Goal: Information Seeking & Learning: Find specific fact

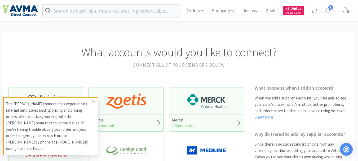
click at [94, 103] on icon at bounding box center [93, 101] width 3 height 3
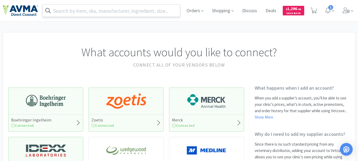
click at [63, 11] on input "text" at bounding box center [111, 10] width 137 height 12
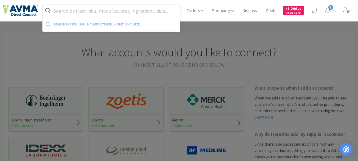
paste input "PD7603"
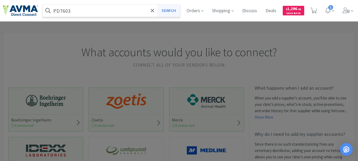
type input "PD7603"
click at [174, 9] on button "Search" at bounding box center [168, 10] width 22 height 12
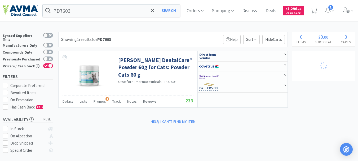
select select "5"
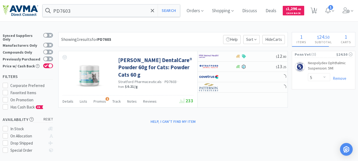
select select "3"
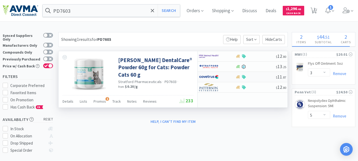
select select "5"
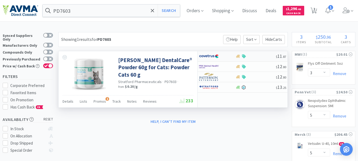
click at [207, 55] on img at bounding box center [209, 56] width 20 height 8
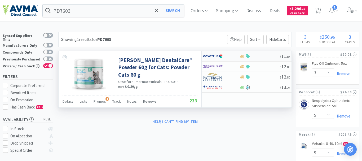
select select "1"
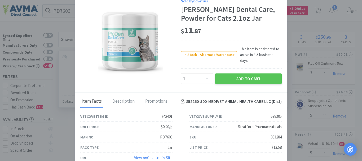
click at [277, 134] on div "083284" at bounding box center [275, 137] width 11 height 6
copy div "083284"
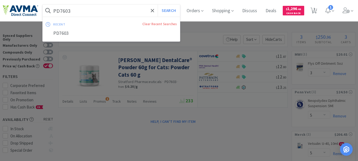
click at [89, 13] on input "PD7603" at bounding box center [111, 10] width 137 height 12
paste input "073100"
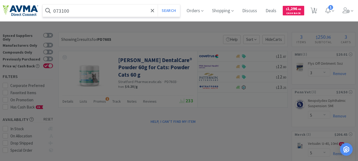
click at [157, 4] on button "Search" at bounding box center [168, 10] width 22 height 12
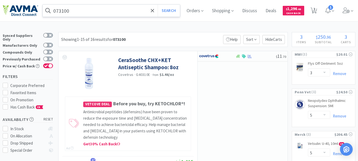
click at [109, 15] on input "073100" at bounding box center [111, 10] width 137 height 12
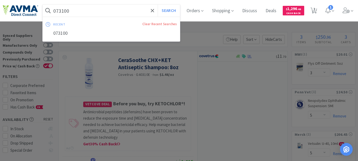
paste input "02445"
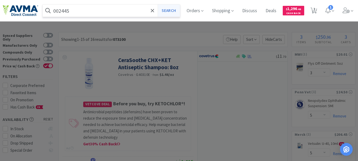
click at [173, 12] on button "Search" at bounding box center [168, 10] width 22 height 12
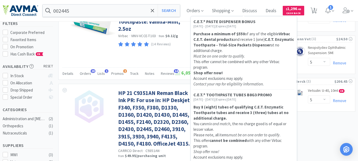
scroll to position [79, 0]
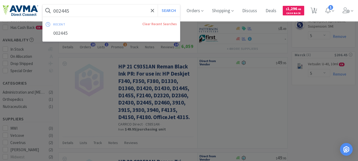
click at [77, 8] on input "002445" at bounding box center [111, 10] width 137 height 12
paste input "21832"
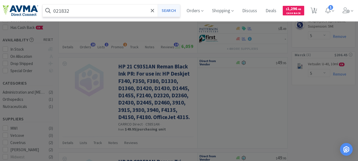
click at [173, 10] on button "Search" at bounding box center [168, 10] width 22 height 12
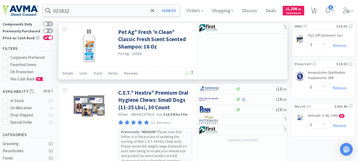
scroll to position [53, 0]
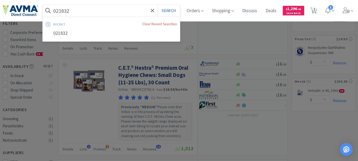
click at [80, 9] on input "021832" at bounding box center [111, 10] width 137 height 12
paste input "58596"
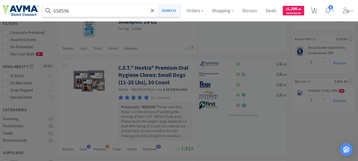
click at [166, 8] on button "Search" at bounding box center [168, 10] width 22 height 12
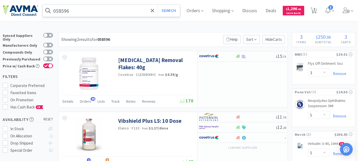
click at [58, 9] on input "058596" at bounding box center [111, 10] width 137 height 12
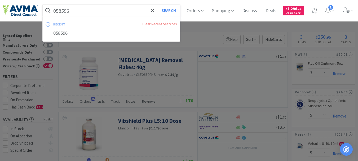
paste input "21164"
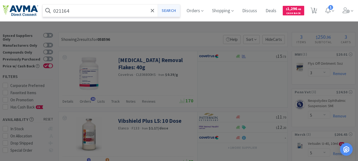
click at [177, 8] on button "Search" at bounding box center [168, 10] width 22 height 12
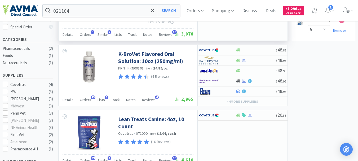
scroll to position [132, 0]
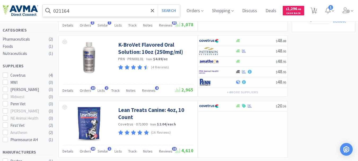
click at [63, 11] on input "021164" at bounding box center [111, 10] width 137 height 12
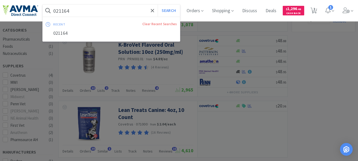
paste input "71021"
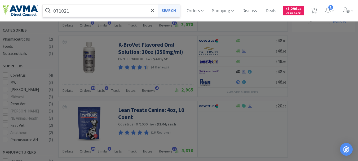
click at [178, 10] on button "Search" at bounding box center [168, 10] width 22 height 12
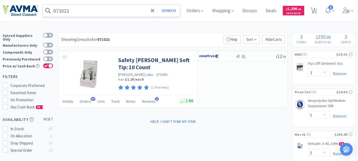
click at [57, 10] on input "071021" at bounding box center [111, 10] width 137 height 12
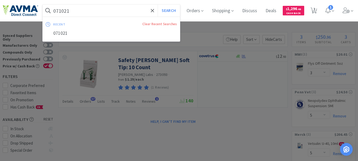
paste input "32296"
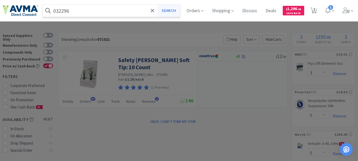
click at [174, 12] on button "Search" at bounding box center [168, 10] width 22 height 12
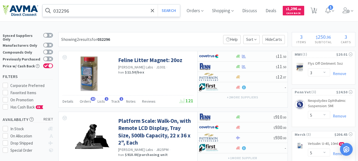
click at [69, 8] on input "032296" at bounding box center [111, 10] width 137 height 12
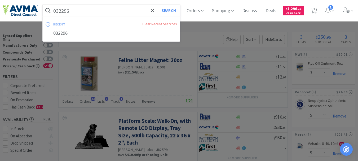
paste input "72663"
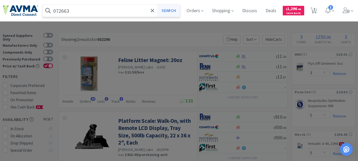
click at [171, 8] on button "Search" at bounding box center [168, 10] width 22 height 12
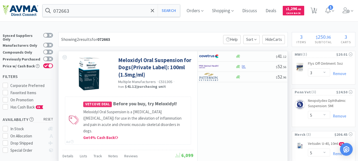
scroll to position [26, 0]
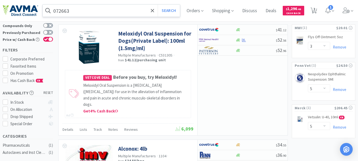
click at [53, 11] on input "072663" at bounding box center [111, 10] width 137 height 12
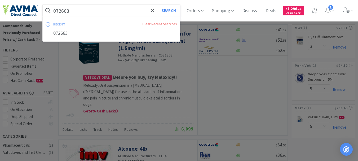
paste input "09942"
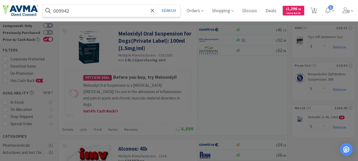
click at [157, 4] on button "Search" at bounding box center [168, 10] width 22 height 12
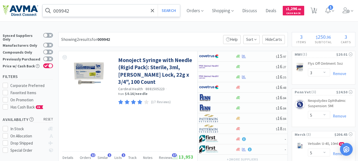
click at [61, 10] on input "009942" at bounding box center [111, 10] width 137 height 12
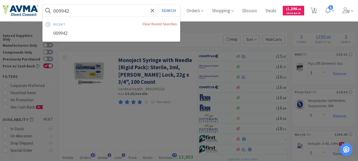
paste input "77573"
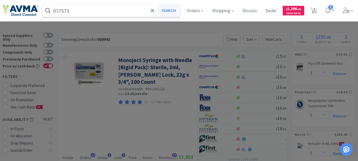
click at [176, 12] on button "Search" at bounding box center [168, 10] width 22 height 12
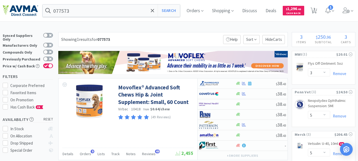
scroll to position [26, 0]
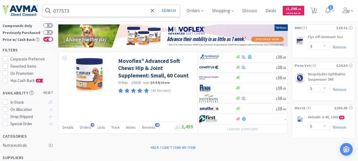
click at [52, 11] on span at bounding box center [48, 10] width 11 height 8
click at [65, 9] on input "077573" at bounding box center [111, 10] width 137 height 12
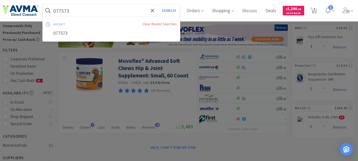
paste input "5939"
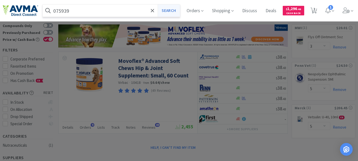
click at [171, 10] on button "Search" at bounding box center [168, 10] width 22 height 12
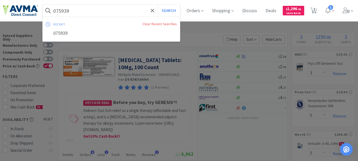
click at [68, 7] on input "075939" at bounding box center [111, 10] width 137 height 12
paste input "6578"
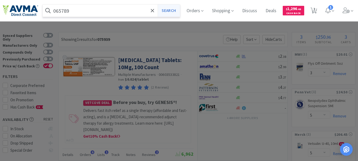
click at [169, 10] on button "Search" at bounding box center [168, 10] width 22 height 12
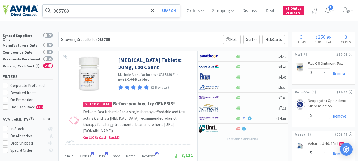
click at [59, 10] on input "065789" at bounding box center [111, 10] width 137 height 12
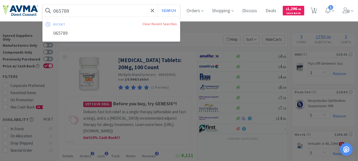
paste input "03800"
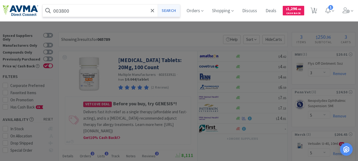
click at [173, 10] on button "Search" at bounding box center [168, 10] width 22 height 12
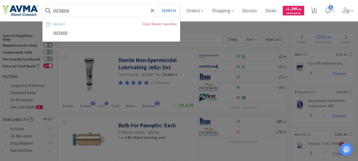
click at [69, 11] on input "003800" at bounding box center [111, 10] width 137 height 12
paste input "83284"
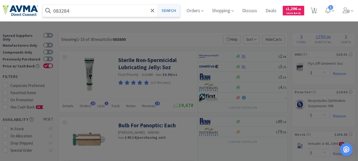
click at [178, 12] on button "Search" at bounding box center [168, 10] width 22 height 12
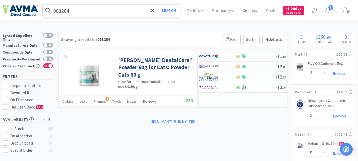
click at [61, 10] on input "083284" at bounding box center [111, 10] width 137 height 12
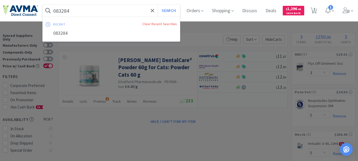
paste input "31511"
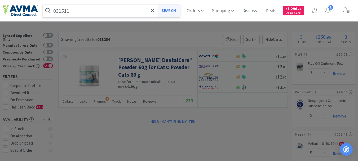
click at [175, 10] on button "Search" at bounding box center [168, 10] width 22 height 12
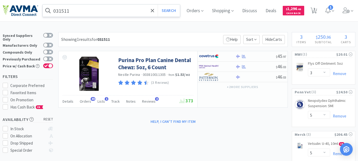
click at [61, 14] on input "031511" at bounding box center [111, 10] width 137 height 12
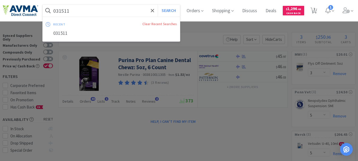
paste input "71394"
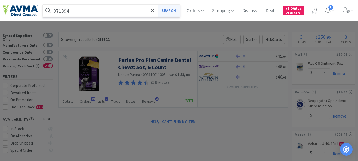
click at [174, 11] on button "Search" at bounding box center [168, 10] width 22 height 12
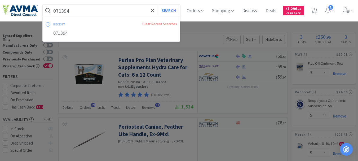
click at [59, 11] on input "071394" at bounding box center [111, 10] width 137 height 12
paste input "31477"
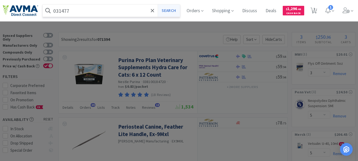
click at [178, 11] on button "Search" at bounding box center [168, 10] width 22 height 12
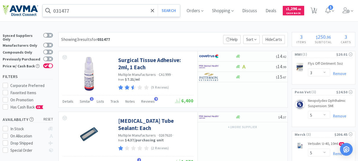
click at [93, 8] on input "031477" at bounding box center [111, 10] width 137 height 12
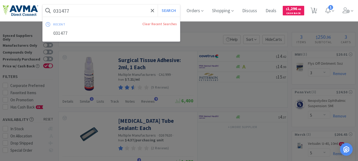
paste input "49770"
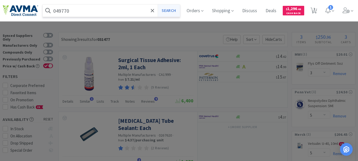
click at [176, 12] on button "Search" at bounding box center [168, 10] width 22 height 12
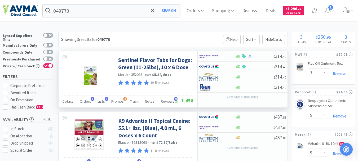
click at [138, 73] on span "352038" at bounding box center [137, 74] width 12 height 5
copy span "352038"
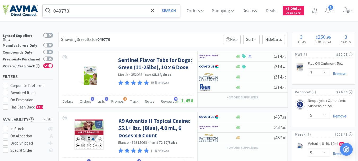
click at [68, 11] on input "049770" at bounding box center [111, 10] width 137 height 12
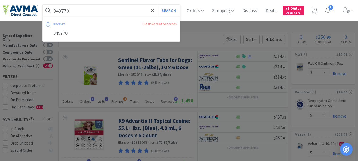
paste input "04036"
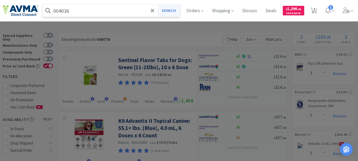
type input "004036"
click at [172, 12] on button "Search" at bounding box center [168, 10] width 22 height 12
